Goal: Find specific page/section: Find specific page/section

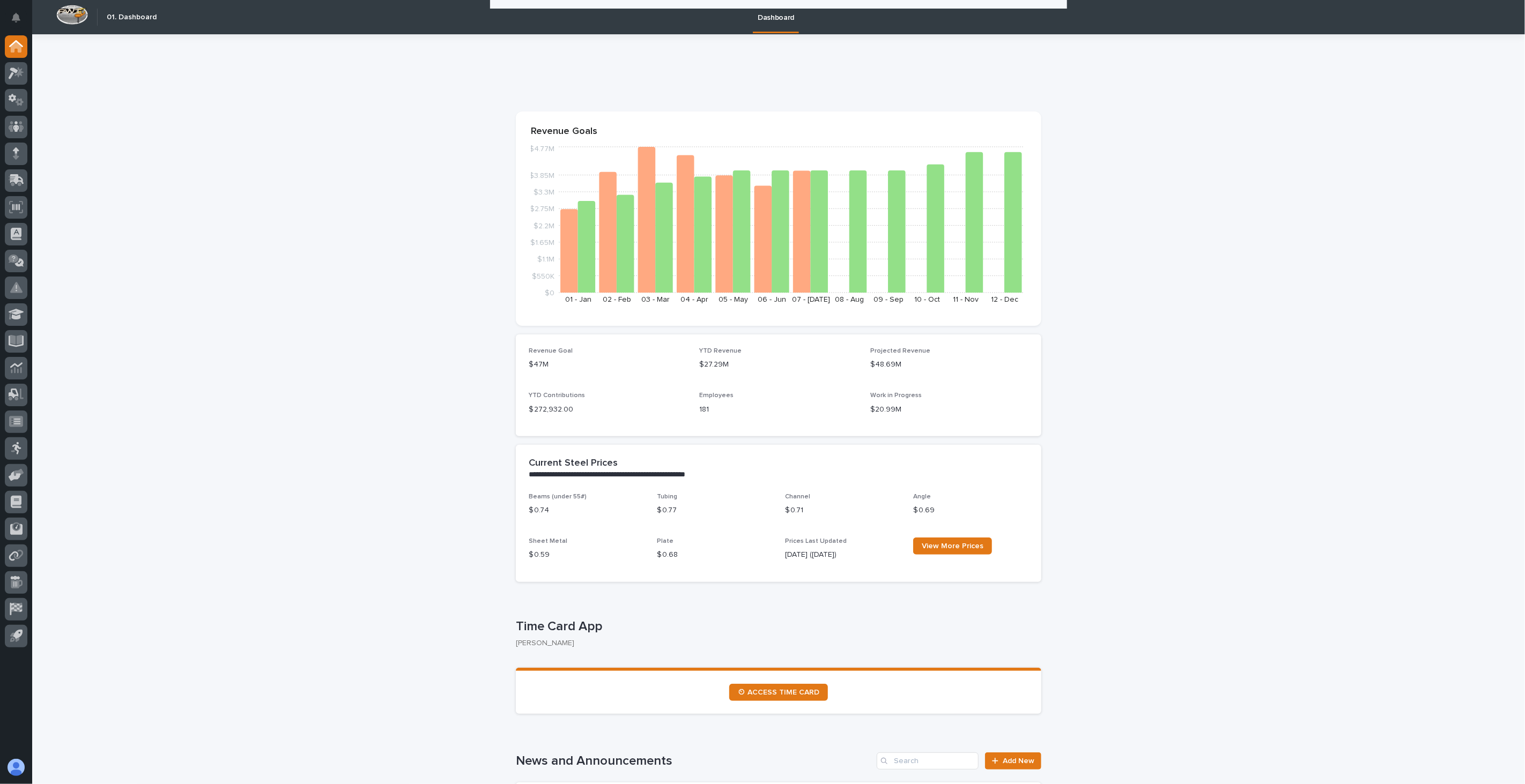
scroll to position [1743, 0]
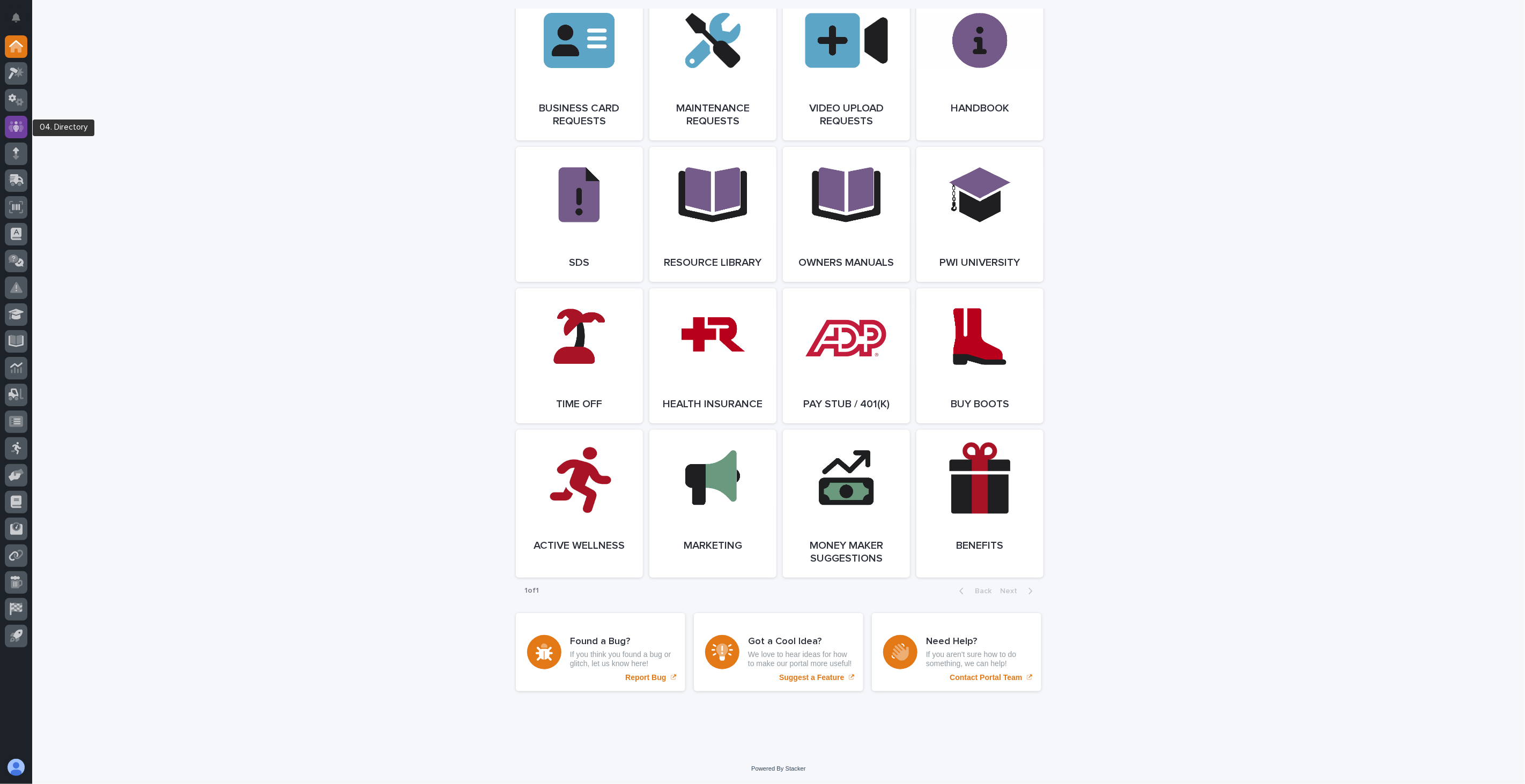
click at [17, 125] on icon at bounding box center [16, 126] width 6 height 11
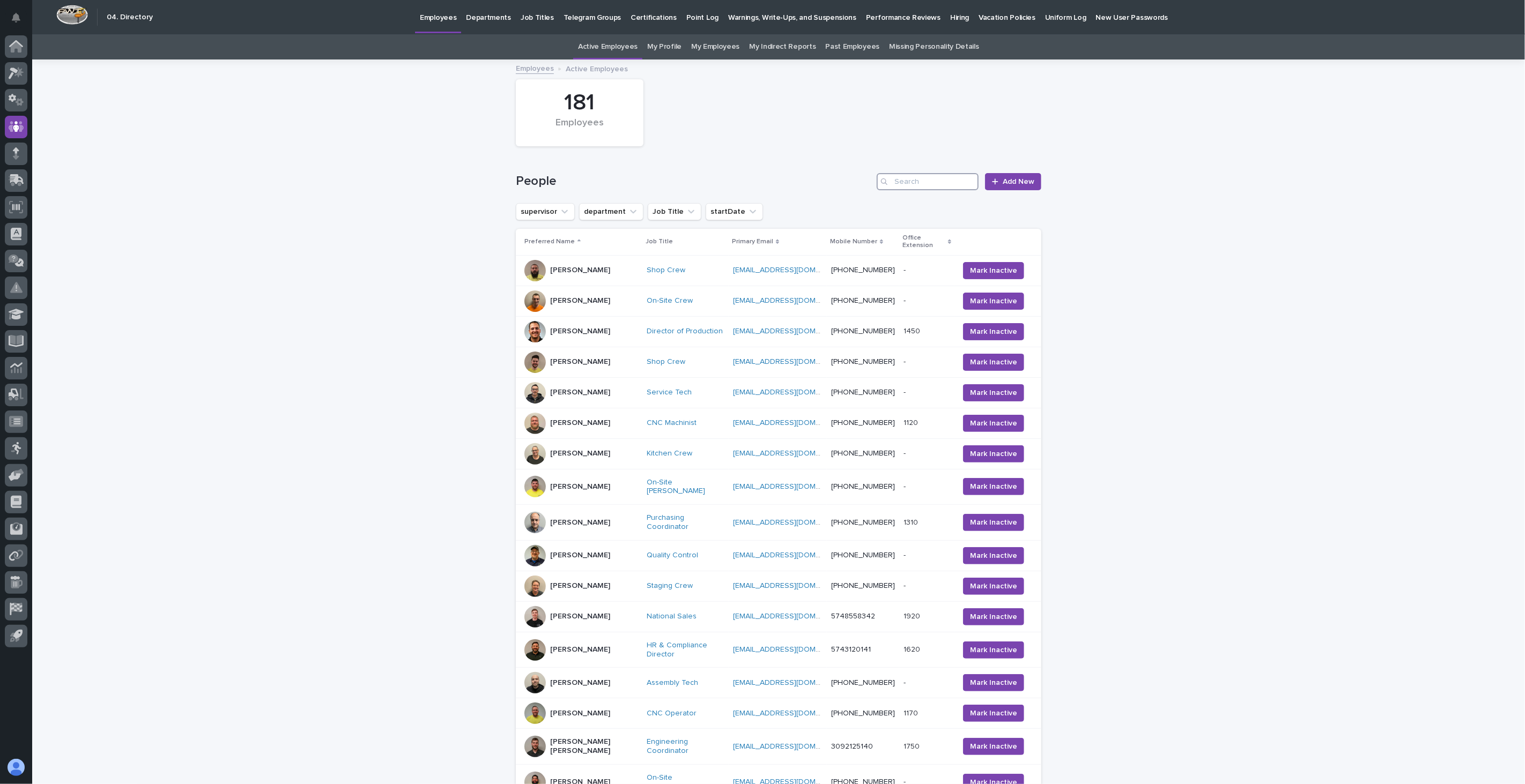
click at [904, 179] on input "Search" at bounding box center [928, 182] width 102 height 17
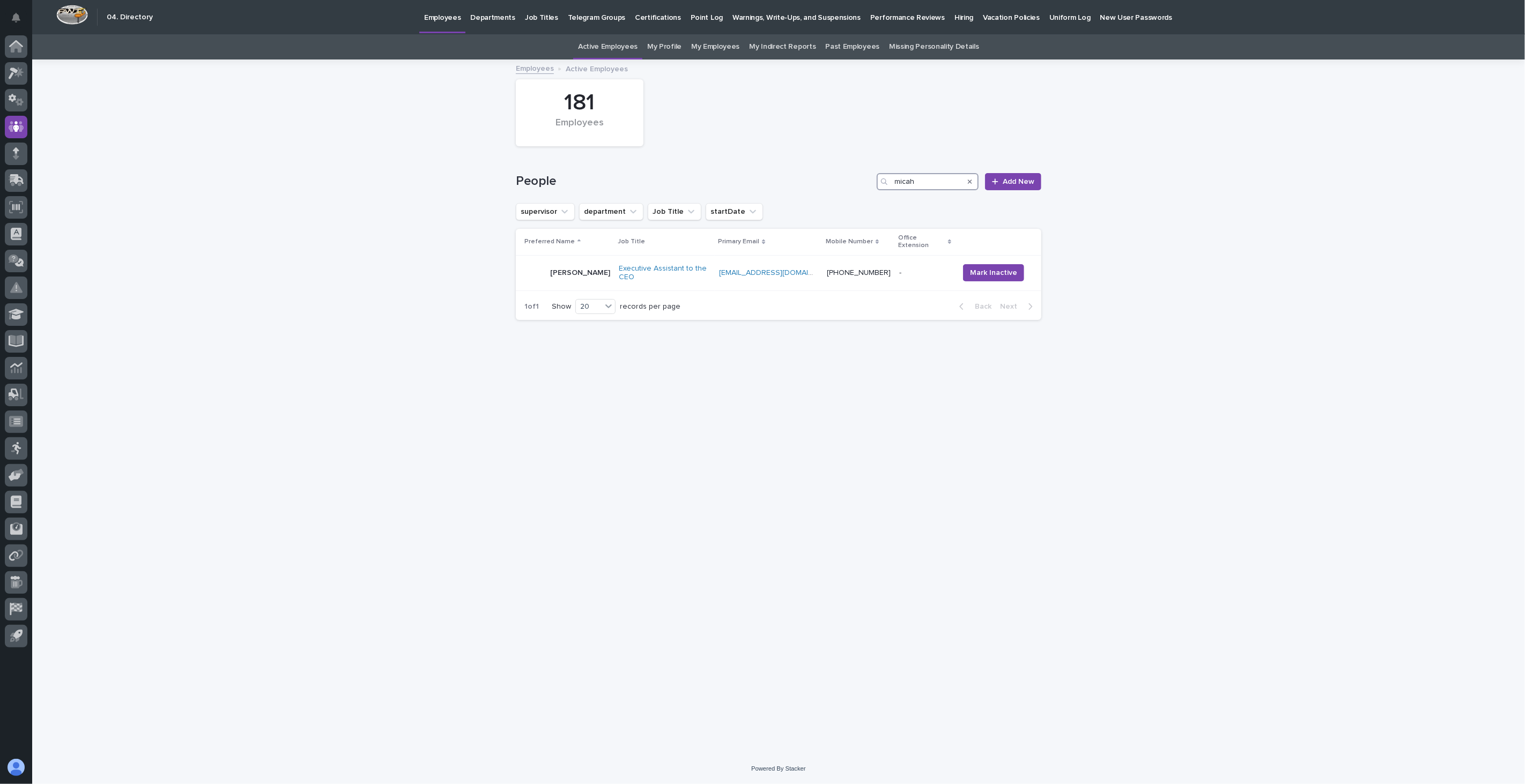
type input "micah"
click at [607, 282] on div "[PERSON_NAME]" at bounding box center [580, 273] width 60 height 18
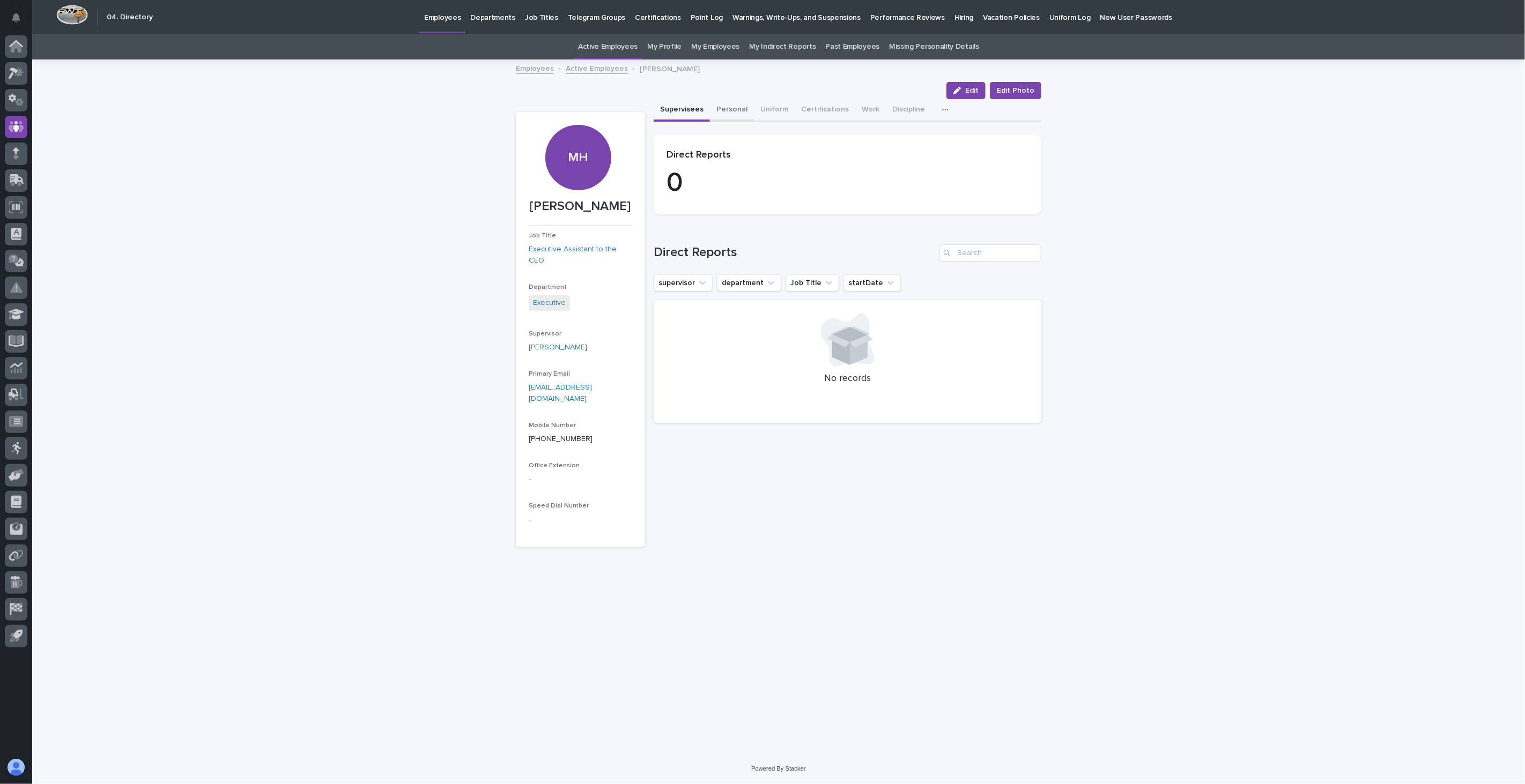
click at [735, 106] on button "Personal" at bounding box center [731, 110] width 44 height 22
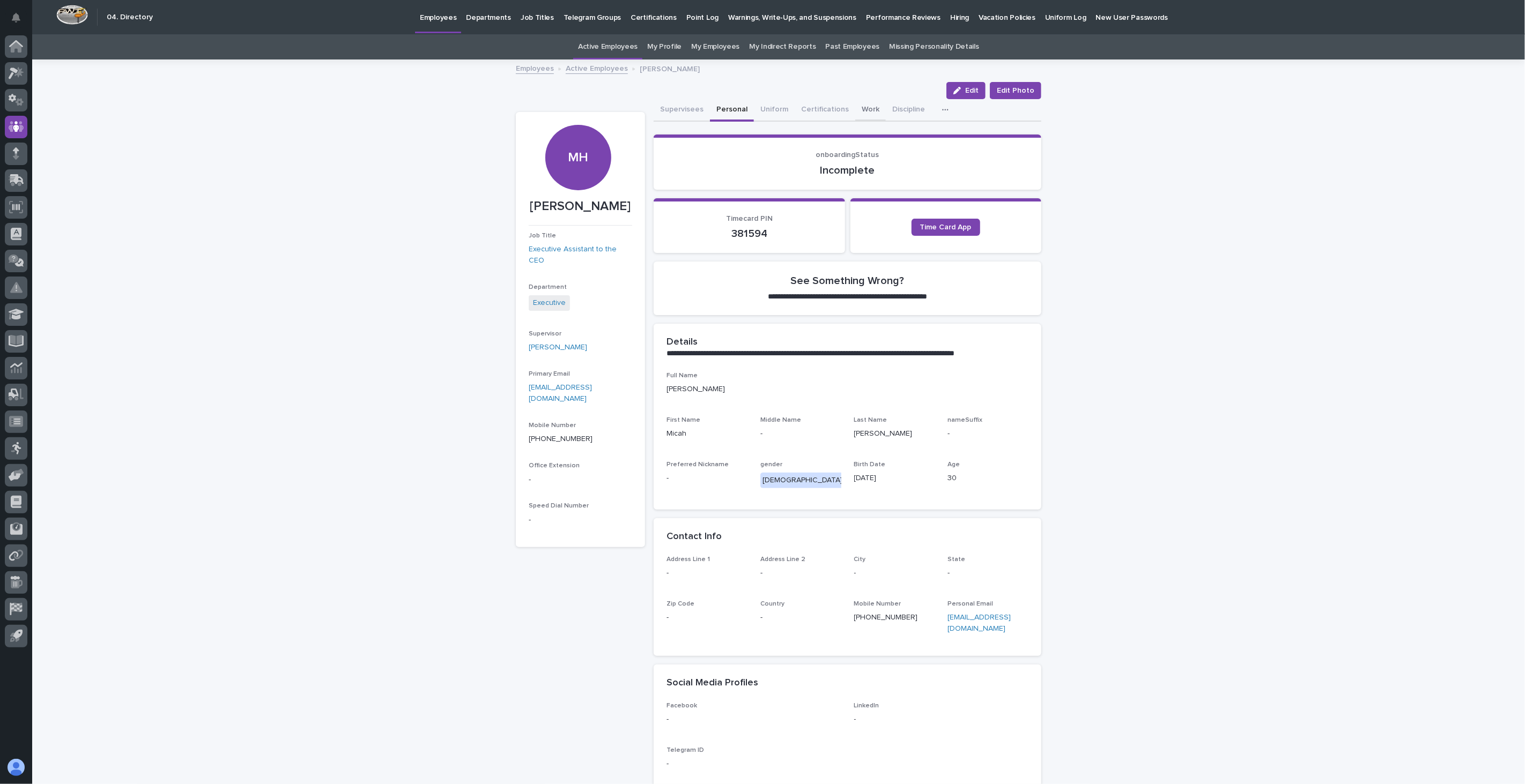
click at [858, 109] on button "Work" at bounding box center [870, 110] width 31 height 22
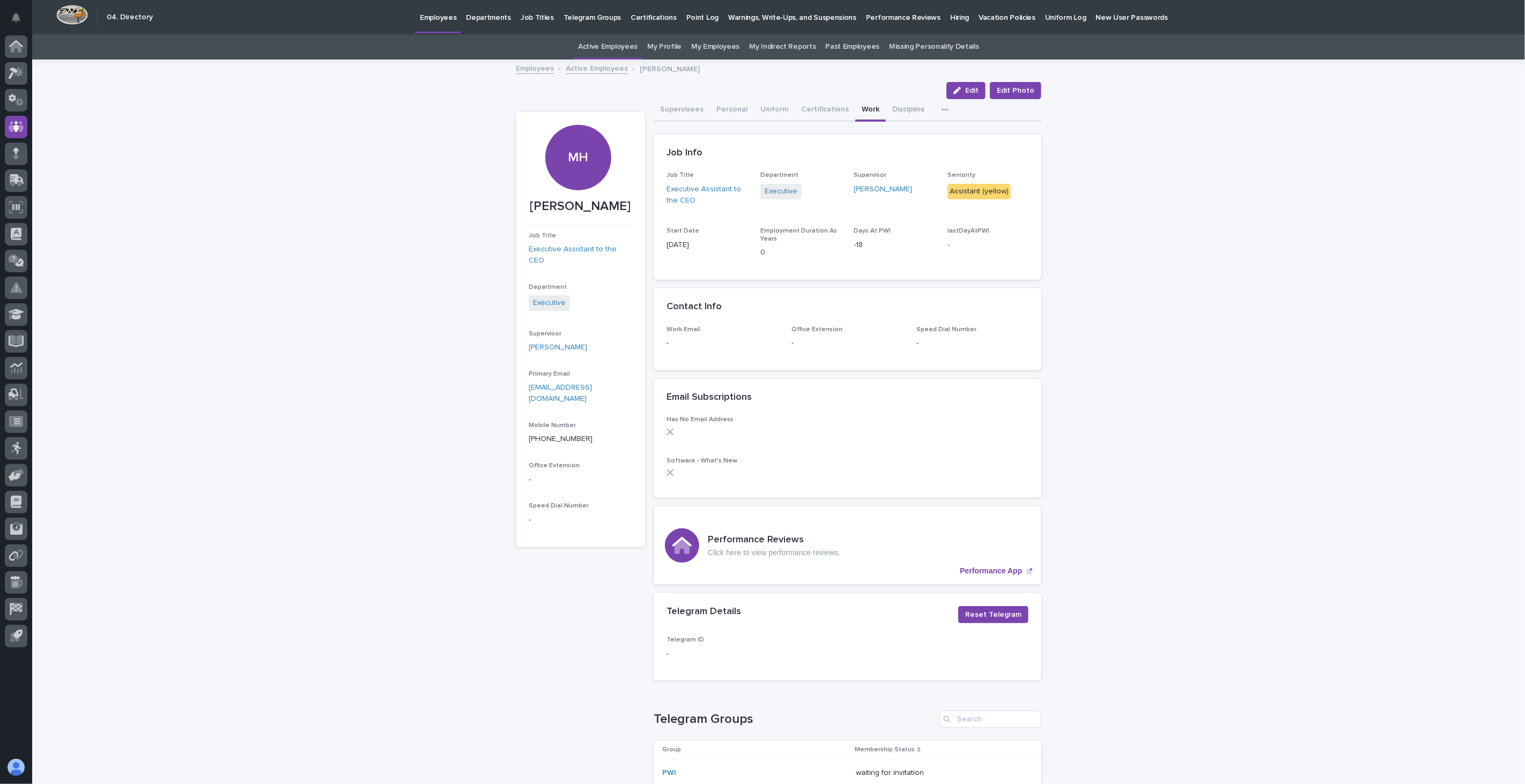
click at [529, 70] on link "Employees" at bounding box center [534, 68] width 38 height 12
